Goal: Navigation & Orientation: Find specific page/section

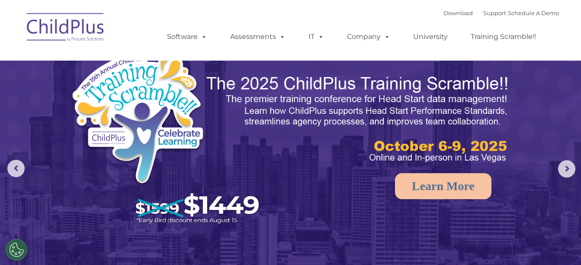
select select "MEDIUM"
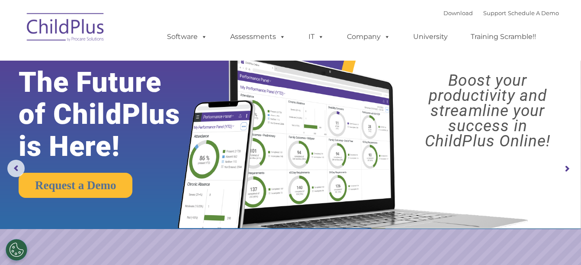
click at [76, 32] on img at bounding box center [66, 28] width 87 height 43
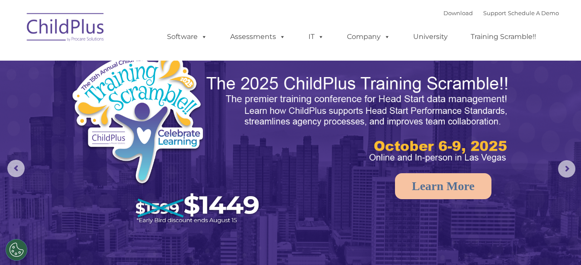
select select "MEDIUM"
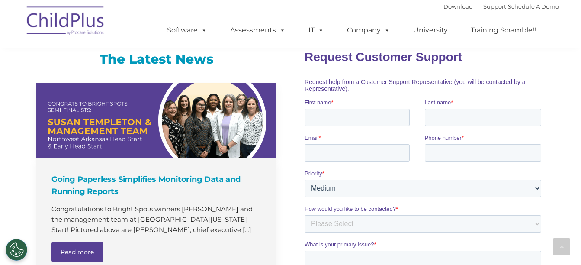
scroll to position [560, 0]
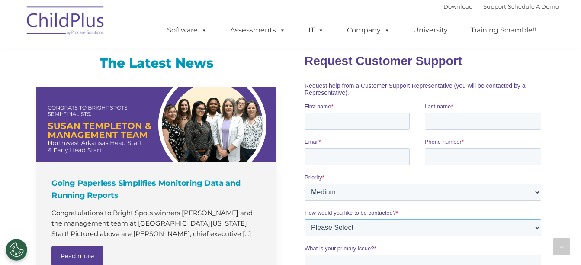
click at [537, 228] on select "Please Select Phone Email" at bounding box center [423, 227] width 237 height 17
click at [562, 222] on div "The Latest News Going Paperless Simplifies Monitoring Data and Running Reports …" at bounding box center [290, 264] width 581 height 456
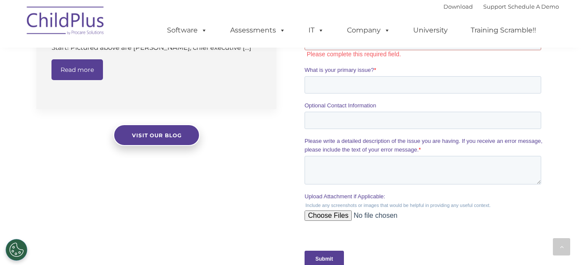
scroll to position [749, 0]
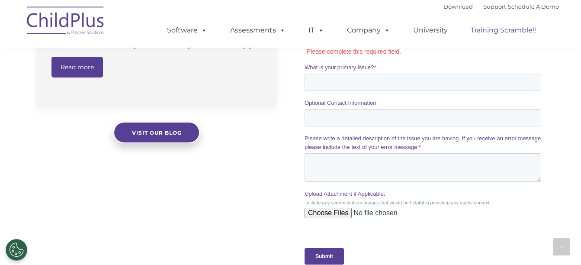
click at [505, 30] on link "Training Scramble!!" at bounding box center [503, 30] width 83 height 17
